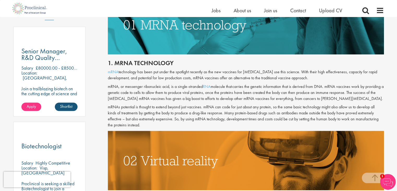
scroll to position [183, 0]
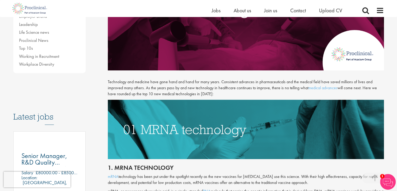
click at [152, 104] on img at bounding box center [246, 128] width 276 height 59
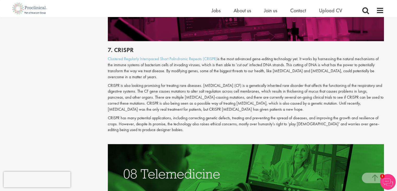
scroll to position [1097, 0]
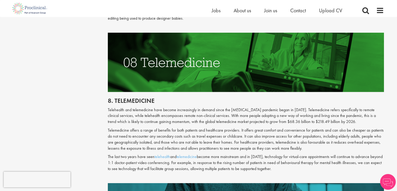
scroll to position [1097, 0]
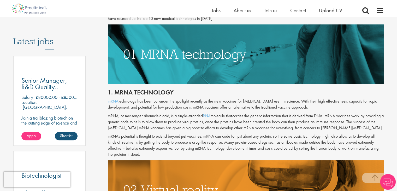
scroll to position [261, 0]
